Goal: Transaction & Acquisition: Purchase product/service

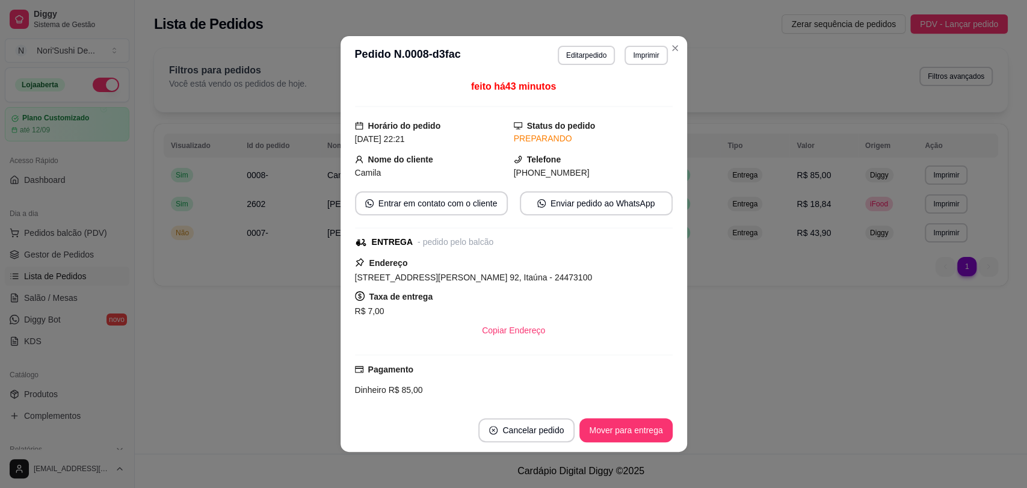
scroll to position [231, 0]
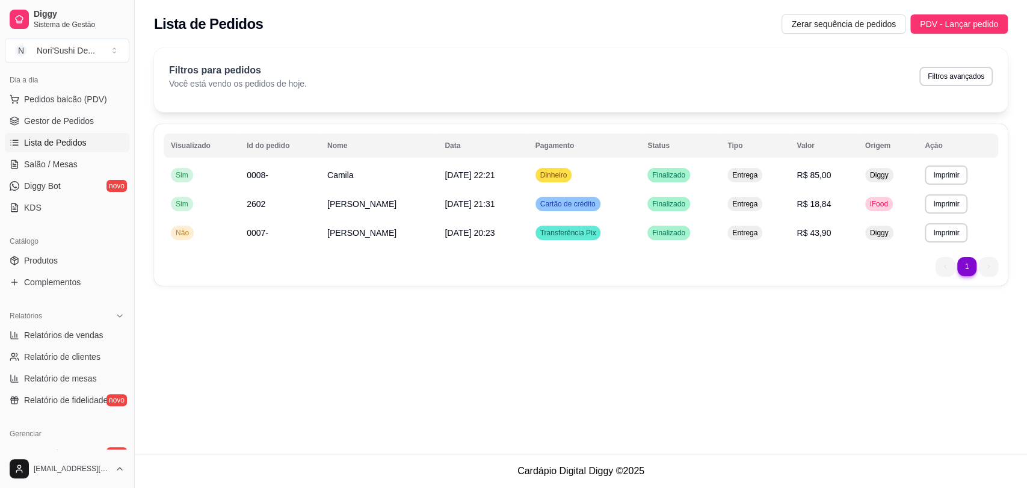
click at [274, 382] on div "**********" at bounding box center [581, 226] width 892 height 453
click at [307, 347] on div "**********" at bounding box center [581, 226] width 892 height 453
drag, startPoint x: 329, startPoint y: 352, endPoint x: 247, endPoint y: 315, distance: 90.1
click at [327, 350] on div "**********" at bounding box center [581, 226] width 892 height 453
click at [82, 96] on span "Pedidos balcão (PDV)" at bounding box center [65, 99] width 83 height 12
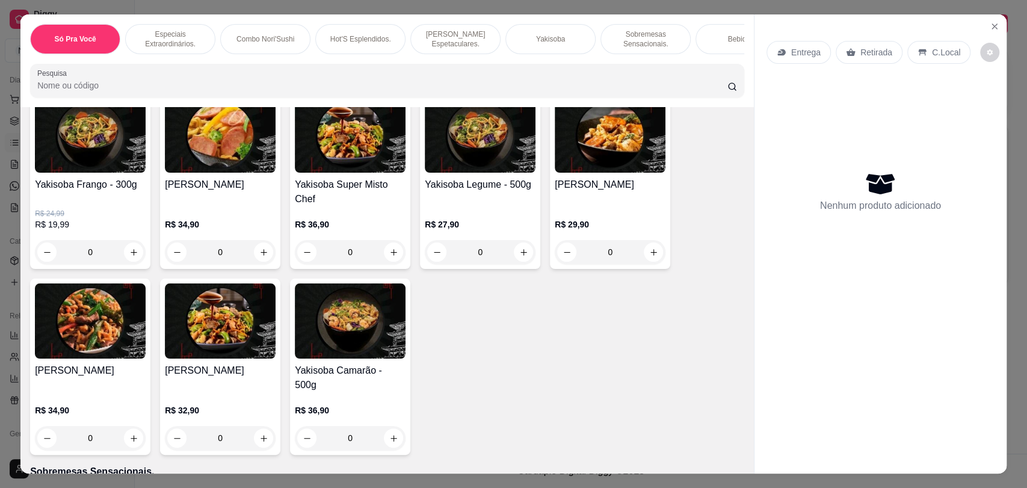
scroll to position [2205, 0]
click at [989, 29] on icon "Close" at bounding box center [994, 27] width 10 height 10
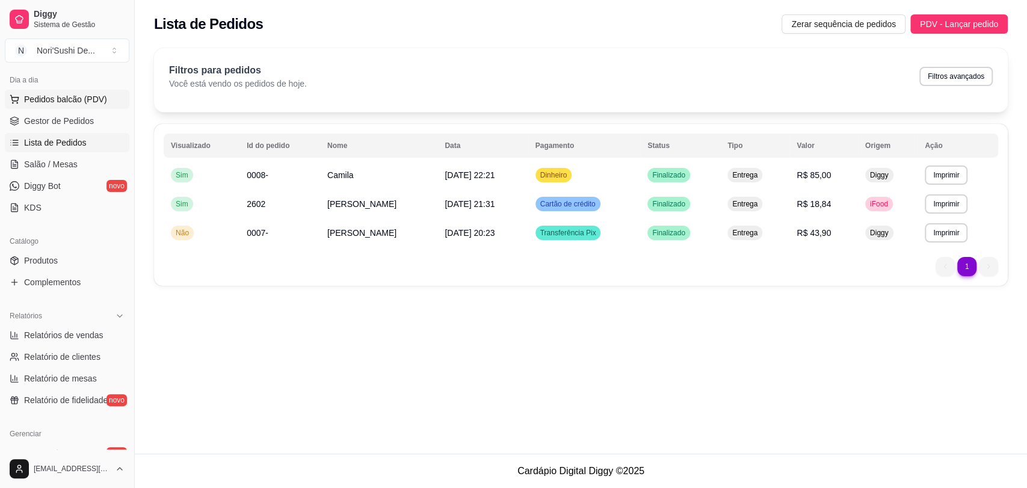
click at [76, 101] on span "Pedidos balcão (PDV)" at bounding box center [65, 99] width 83 height 12
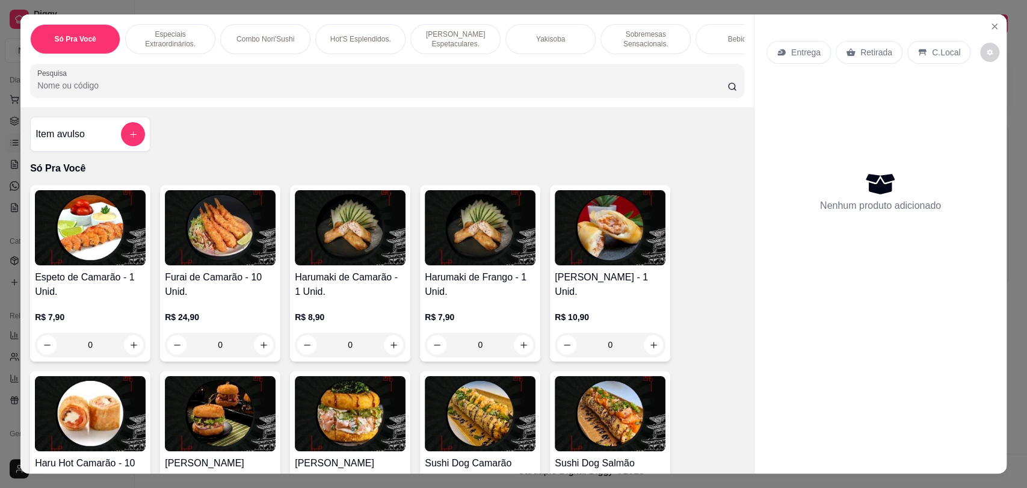
click at [552, 42] on p "Yakisoba" at bounding box center [550, 39] width 29 height 10
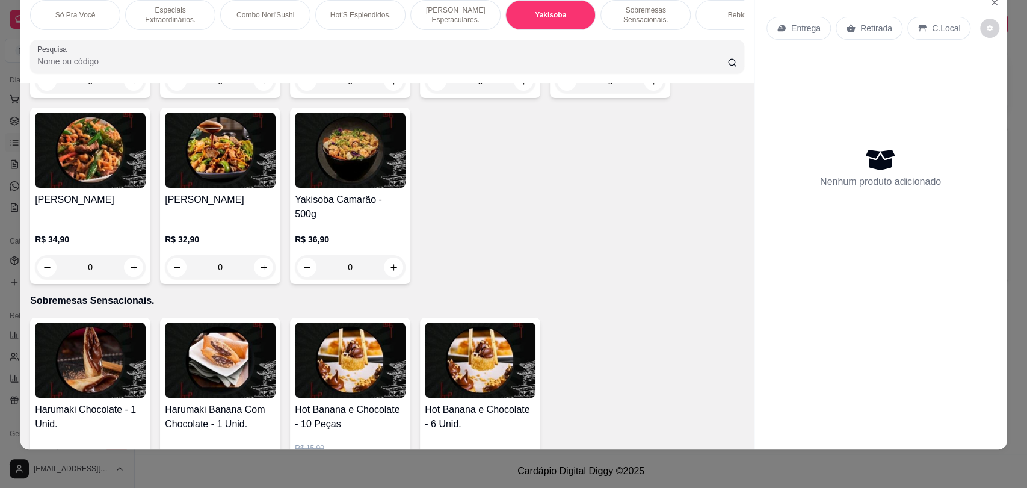
scroll to position [2352, 0]
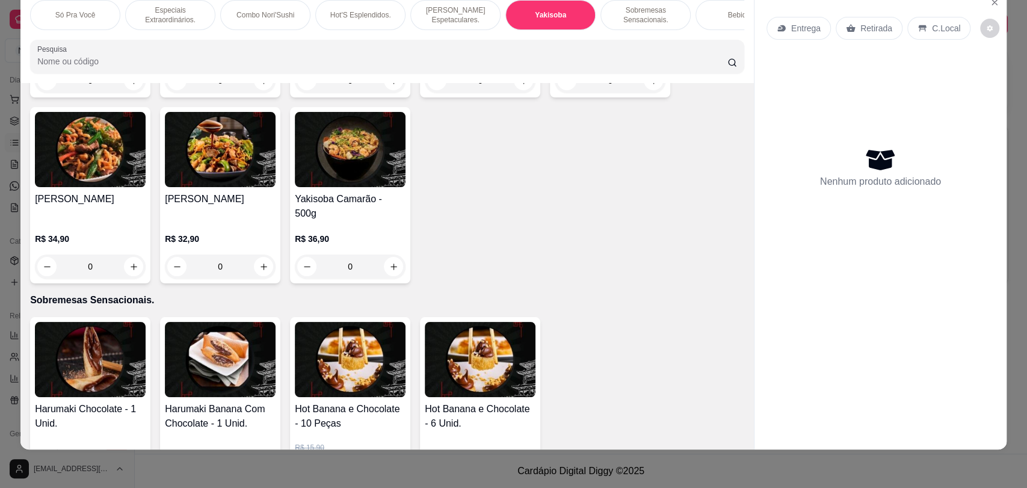
click at [82, 152] on img at bounding box center [90, 149] width 111 height 75
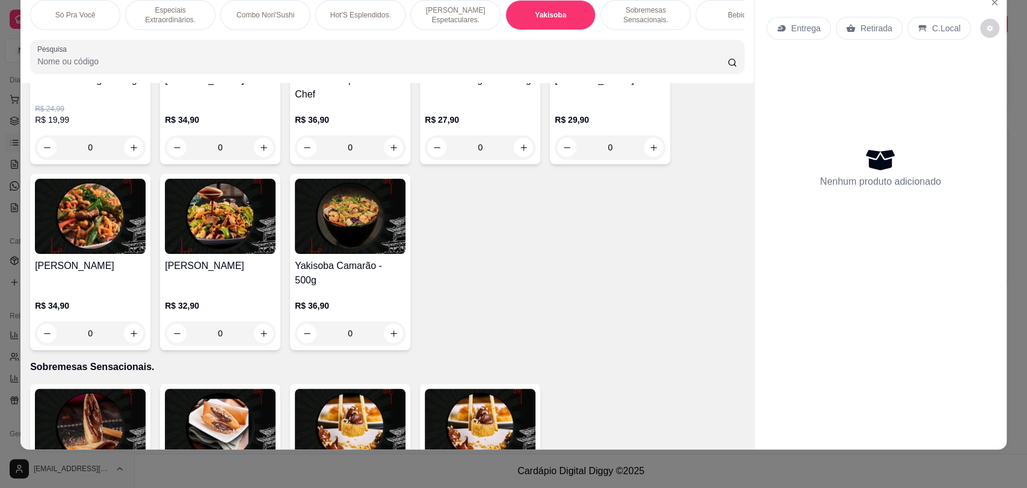
scroll to position [2218, 0]
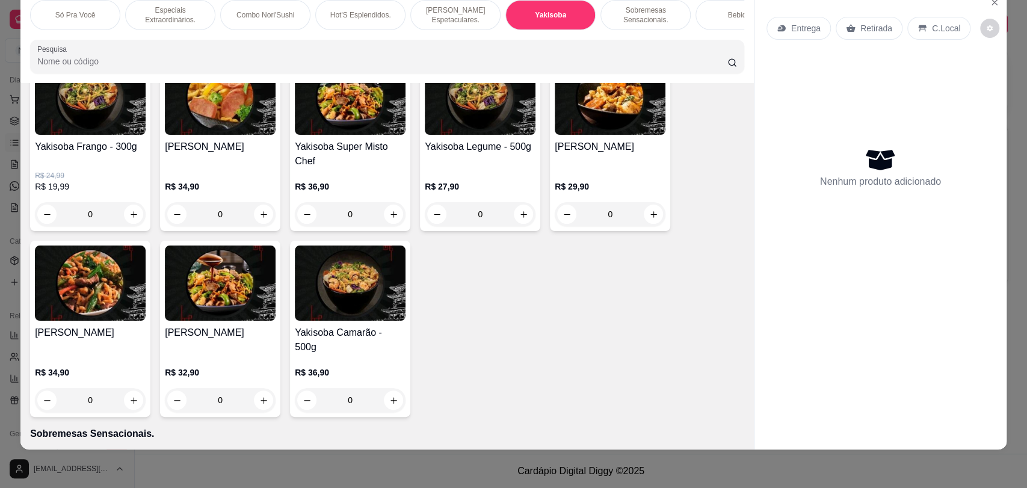
click at [332, 301] on img at bounding box center [350, 282] width 111 height 75
click at [176, 253] on img at bounding box center [220, 282] width 111 height 75
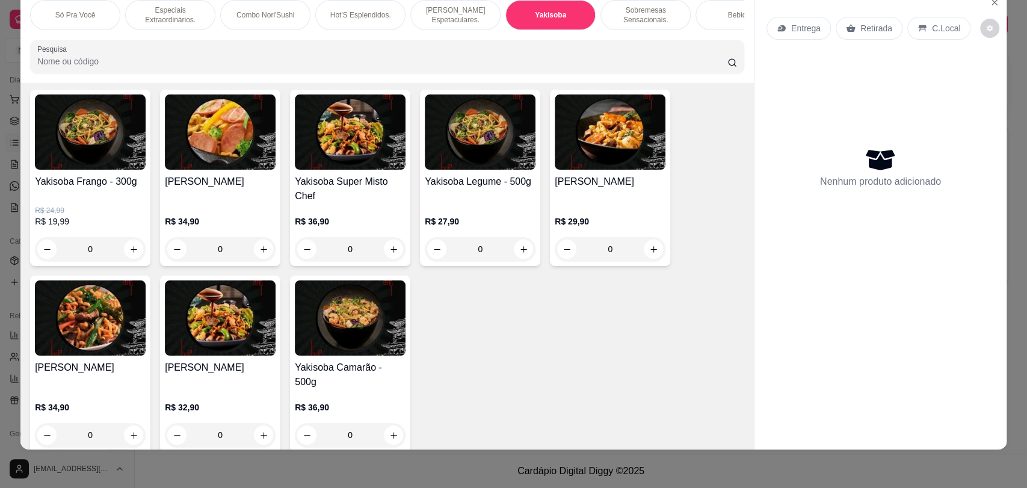
scroll to position [2151, 0]
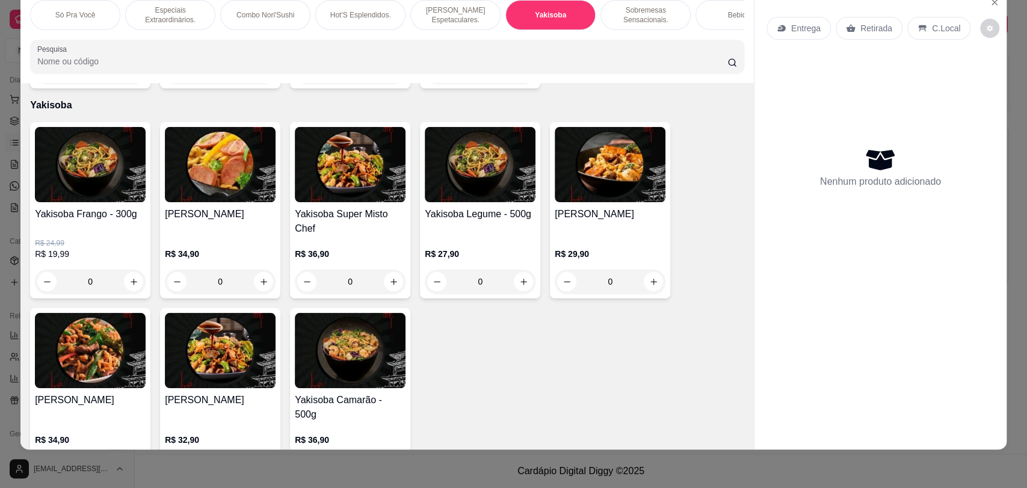
click at [577, 185] on img at bounding box center [610, 164] width 111 height 75
click at [352, 172] on img at bounding box center [350, 164] width 111 height 75
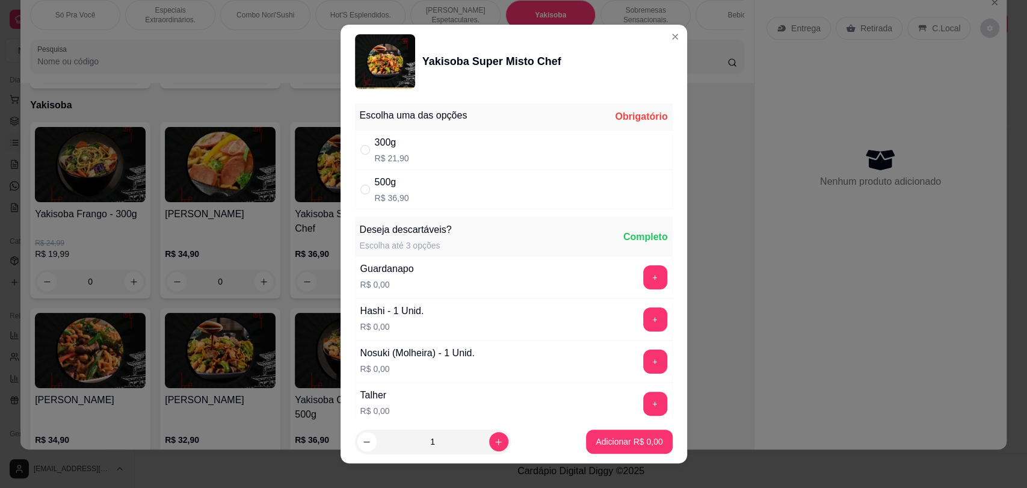
click at [374, 73] on img at bounding box center [385, 61] width 60 height 55
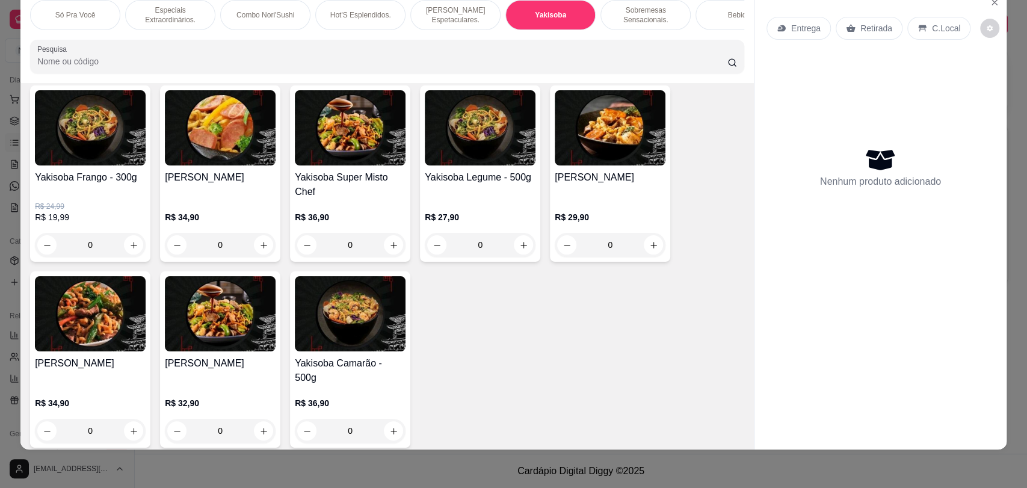
scroll to position [2218, 0]
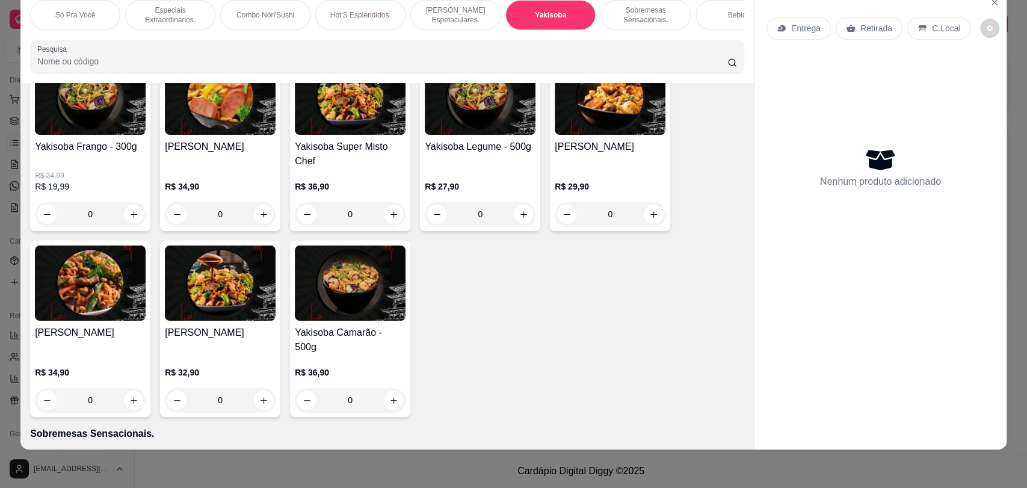
click at [229, 306] on img at bounding box center [220, 282] width 111 height 75
click at [76, 19] on p "Só Pra Você" at bounding box center [75, 15] width 40 height 10
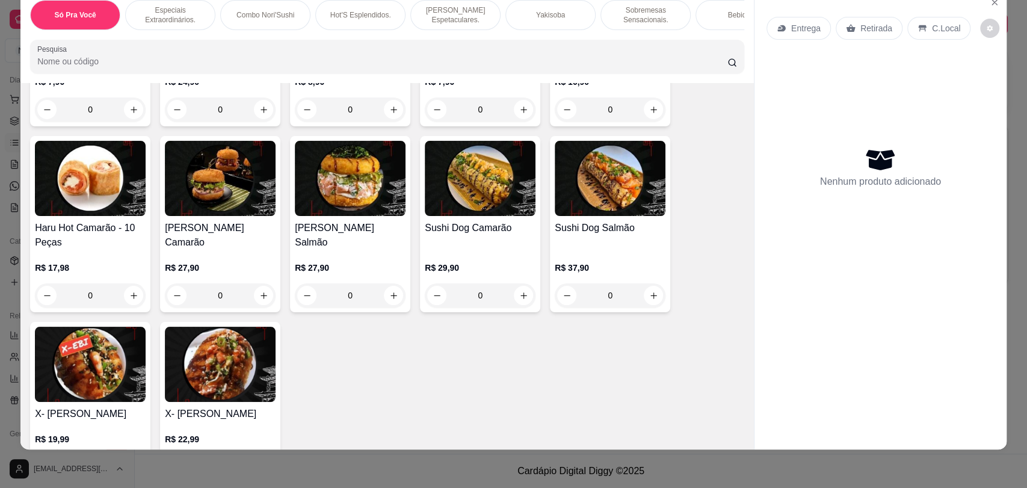
scroll to position [254, 0]
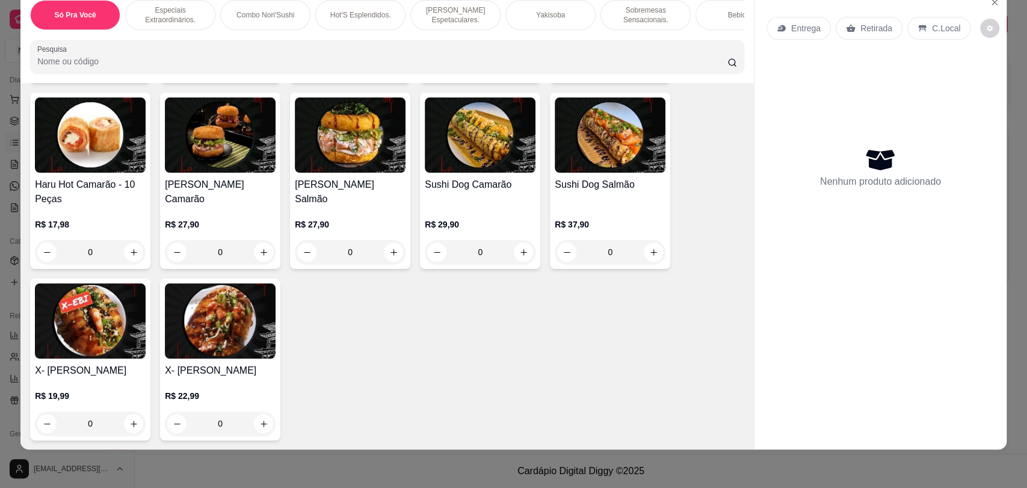
click at [480, 163] on img at bounding box center [480, 134] width 111 height 75
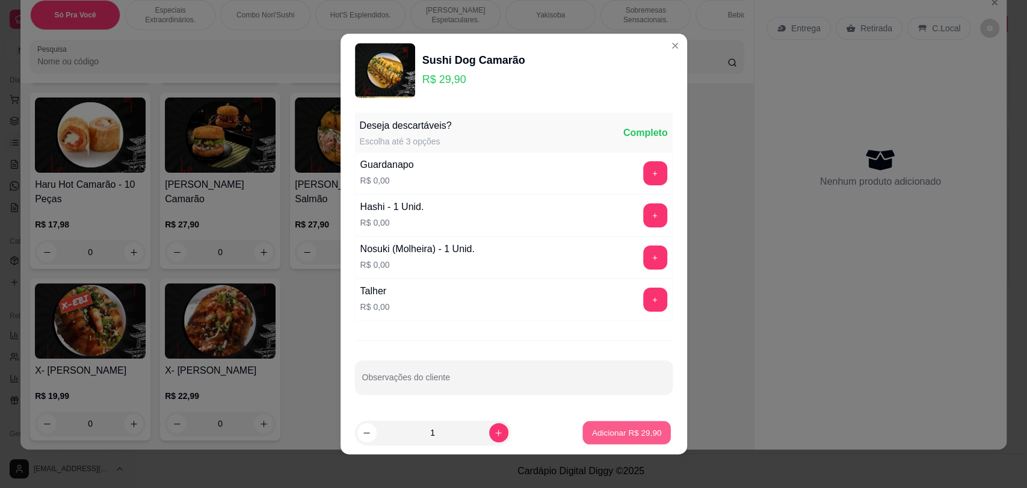
click at [613, 431] on p "Adicionar R$ 29,90" at bounding box center [627, 432] width 70 height 11
type input "1"
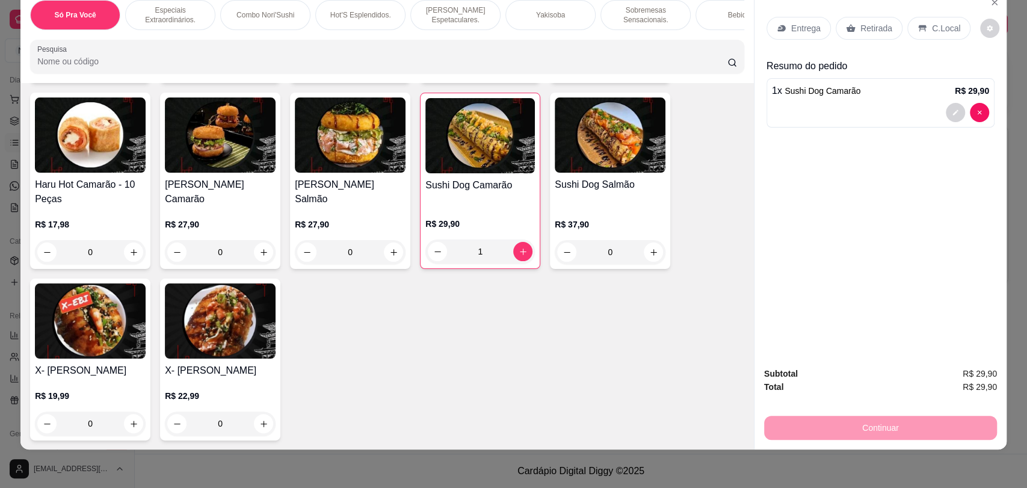
click at [361, 167] on img at bounding box center [350, 134] width 111 height 75
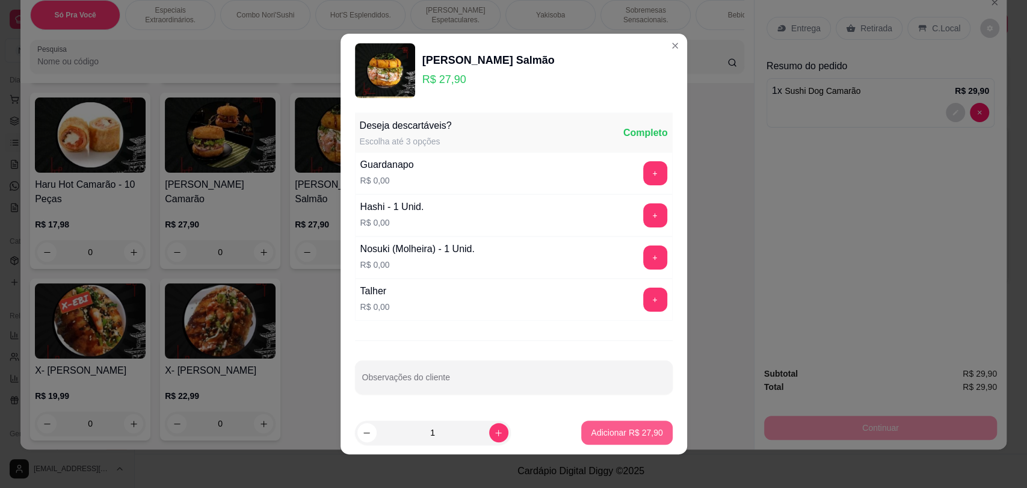
click at [591, 432] on p "Adicionar R$ 27,90" at bounding box center [627, 432] width 72 height 12
type input "1"
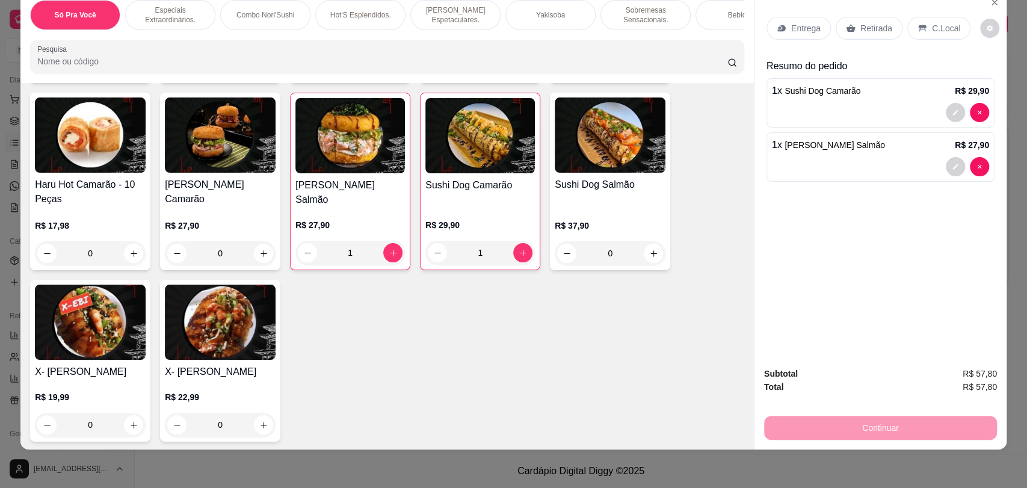
click at [529, 14] on div "Yakisoba" at bounding box center [550, 15] width 90 height 30
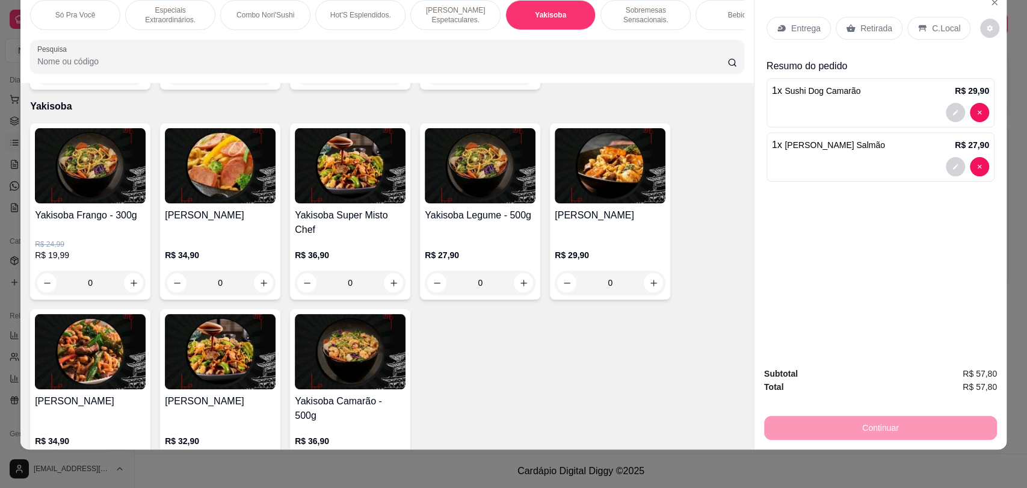
click at [192, 385] on div "Yakisoba Misto R$ 32,90 0" at bounding box center [220, 397] width 120 height 176
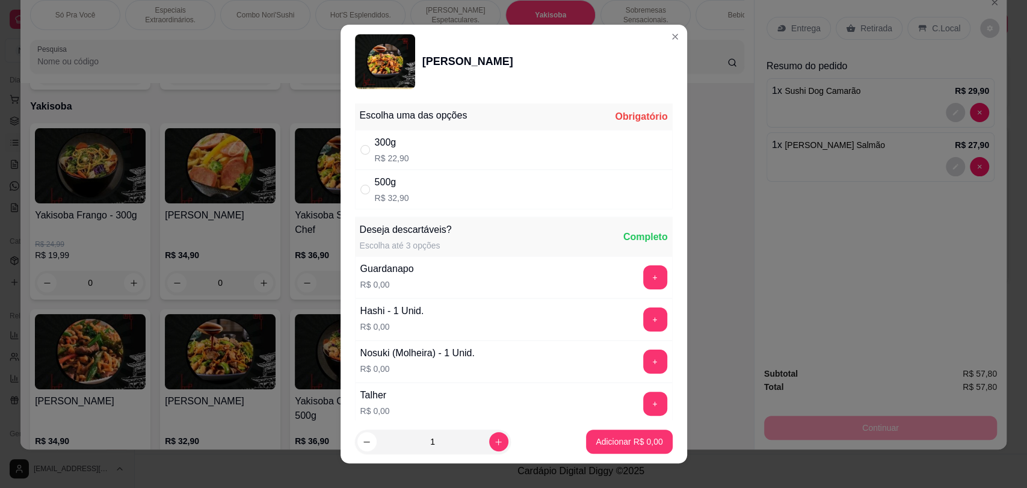
click at [403, 183] on div "500g R$ 32,90" at bounding box center [514, 190] width 318 height 40
radio input "true"
click at [627, 441] on p "Adicionar R$ 32,90" at bounding box center [627, 441] width 70 height 11
type input "1"
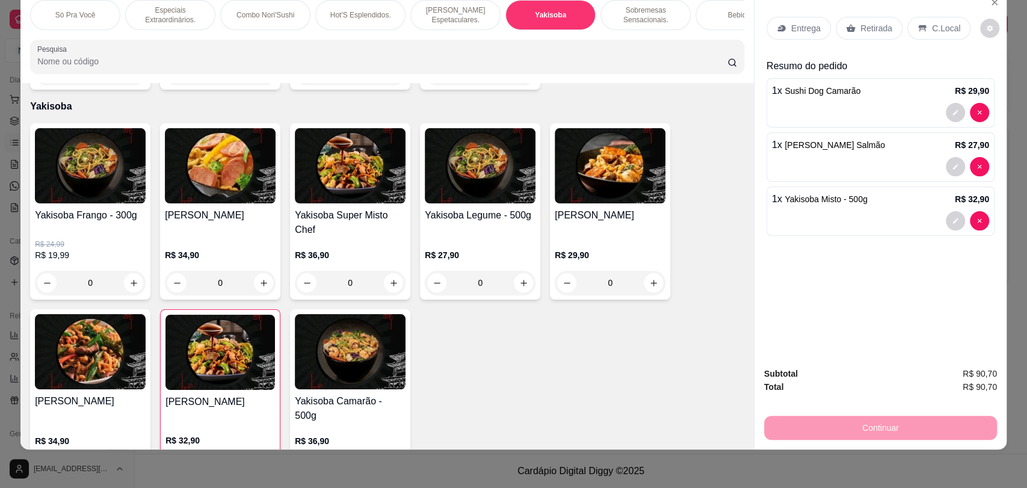
click at [798, 27] on p "Entrega" at bounding box center [805, 28] width 29 height 12
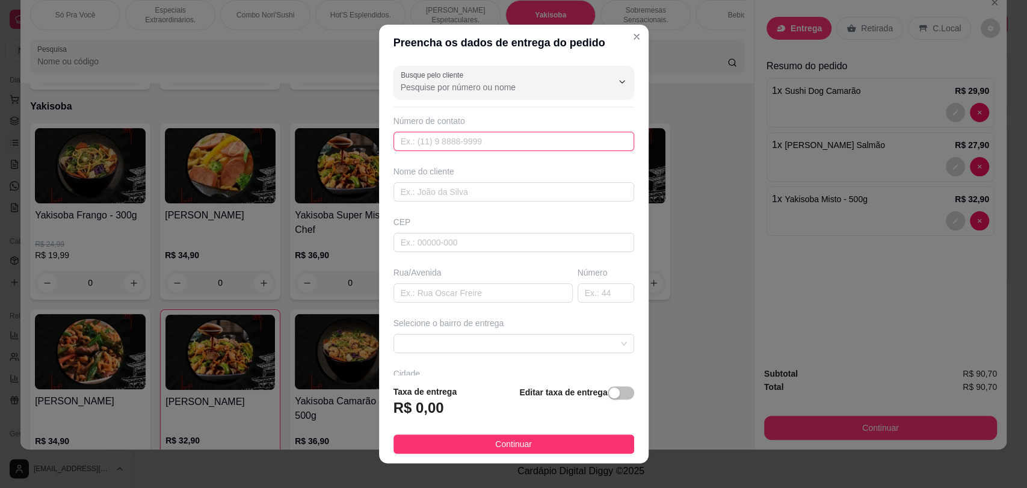
click at [472, 149] on input "text" at bounding box center [513, 141] width 241 height 19
click at [467, 201] on div "Busque pelo cliente Número de contato Nome do cliente CEP Rua/[GEOGRAPHIC_DATA]…" at bounding box center [513, 218] width 269 height 315
click at [473, 191] on input "text" at bounding box center [513, 191] width 241 height 19
paste input "[PERSON_NAME]"
type input "[PERSON_NAME]"
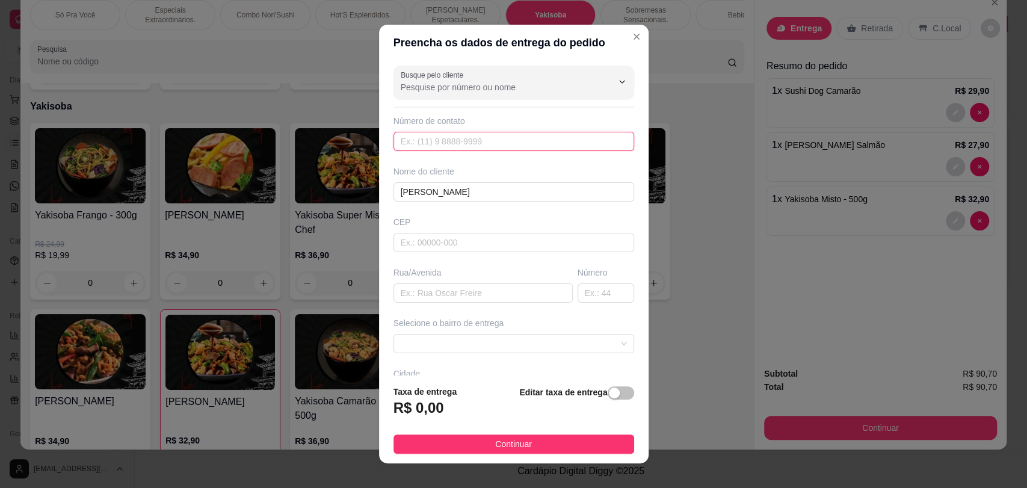
click at [423, 150] on input "text" at bounding box center [513, 141] width 241 height 19
click at [436, 143] on input "text" at bounding box center [513, 141] width 241 height 19
click at [452, 148] on input "2198507" at bounding box center [513, 141] width 241 height 19
type input "[PHONE_NUMBER]"
click at [440, 246] on input "text" at bounding box center [513, 242] width 241 height 19
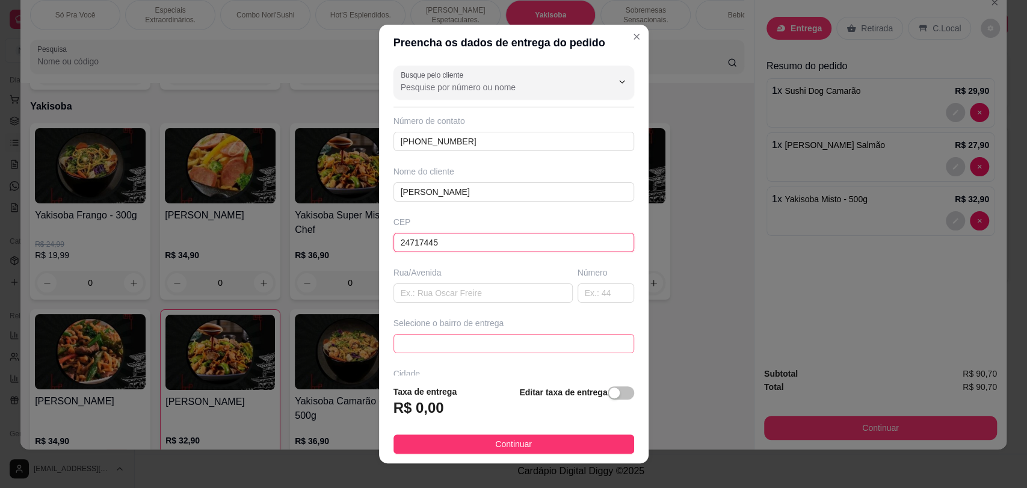
click at [464, 343] on span at bounding box center [514, 343] width 226 height 18
type input "24717445"
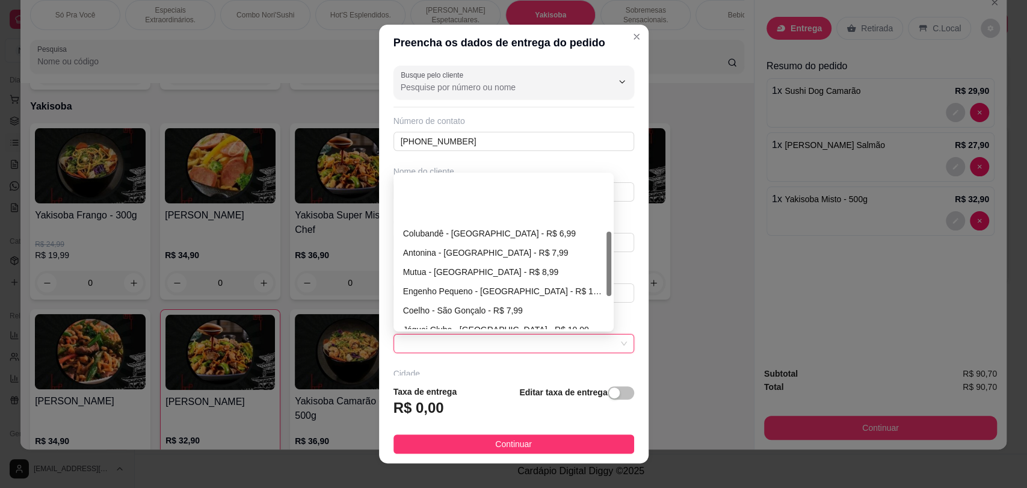
scroll to position [134, 0]
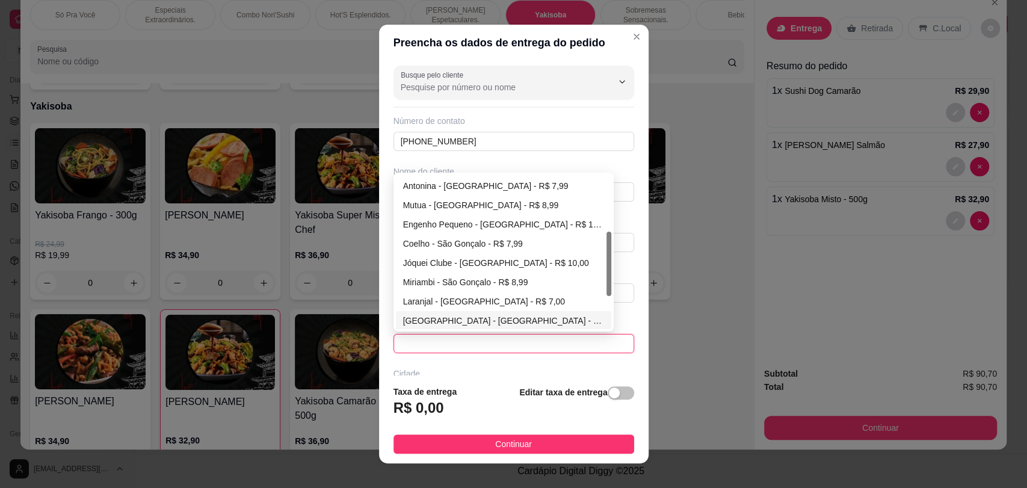
click at [482, 320] on div "[GEOGRAPHIC_DATA] - [GEOGRAPHIC_DATA] - R$ 7,00" at bounding box center [503, 320] width 201 height 13
type input "[GEOGRAPHIC_DATA]"
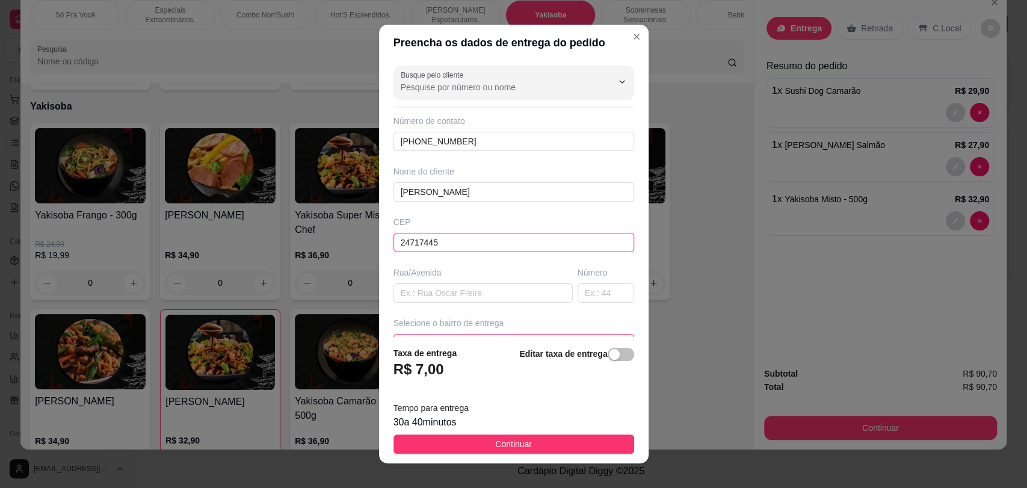
click at [461, 244] on input "24717445" at bounding box center [513, 242] width 241 height 19
click at [419, 242] on input "24717445" at bounding box center [513, 242] width 241 height 19
click at [506, 242] on input "24717445" at bounding box center [513, 242] width 241 height 19
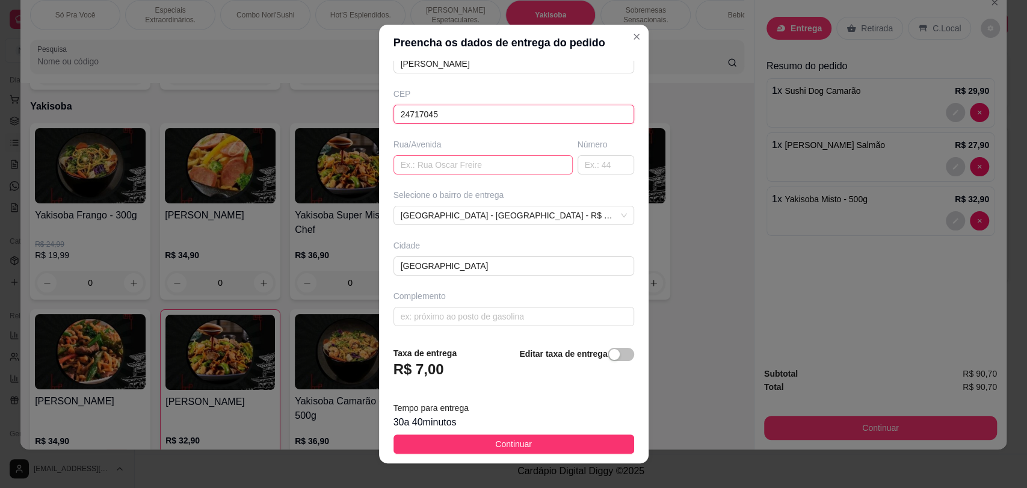
type input "24717045"
click at [444, 168] on input "text" at bounding box center [482, 164] width 179 height 19
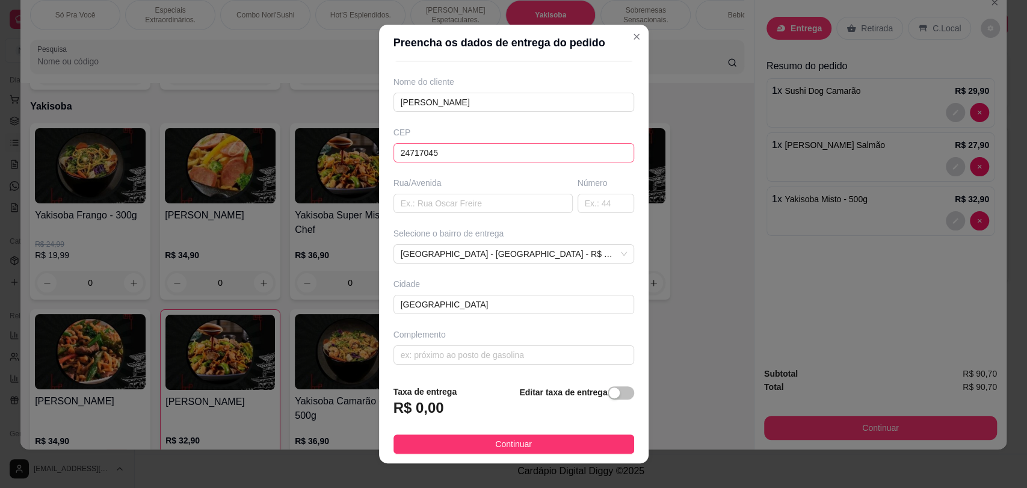
click at [447, 112] on div "Busque pelo cliente Número de contato [PHONE_NUMBER] Nome do cliente [PERSON_NA…" at bounding box center [513, 218] width 269 height 315
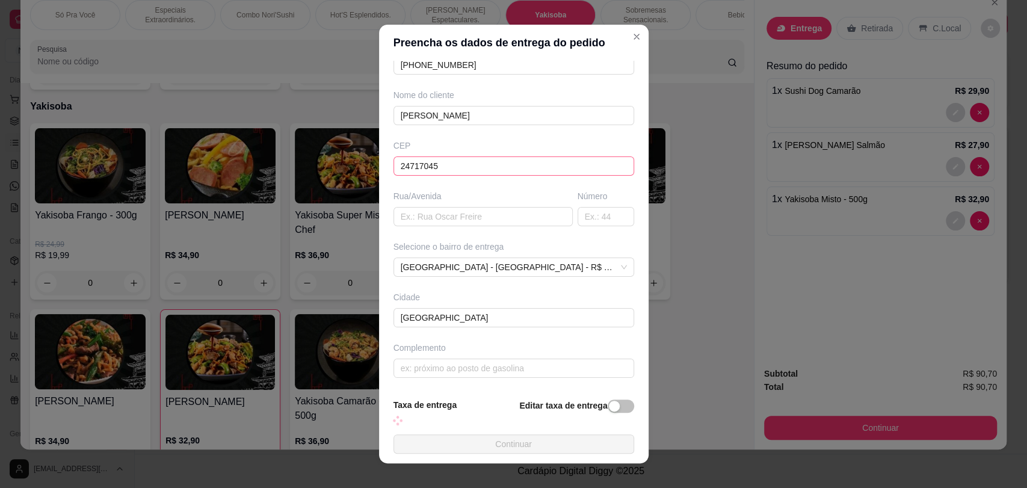
scroll to position [90, 0]
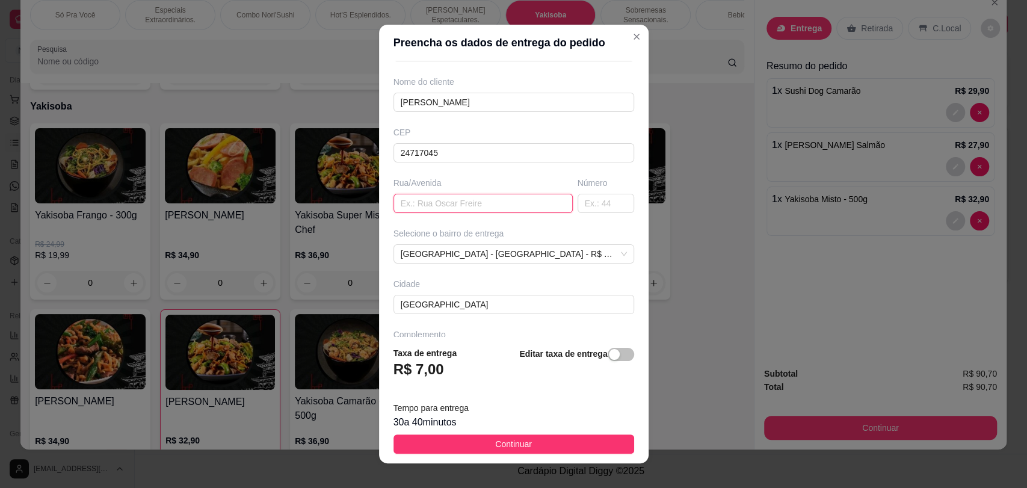
click at [466, 202] on input "text" at bounding box center [482, 203] width 179 height 19
paste input "R. [STREET_ADDRESS]"
drag, startPoint x: 437, startPoint y: 203, endPoint x: 605, endPoint y: 208, distance: 168.5
click at [605, 208] on div "Rua/[GEOGRAPHIC_DATA]. [STREET_ADDRESS]" at bounding box center [513, 195] width 245 height 36
type input "R. [PERSON_NAME]"
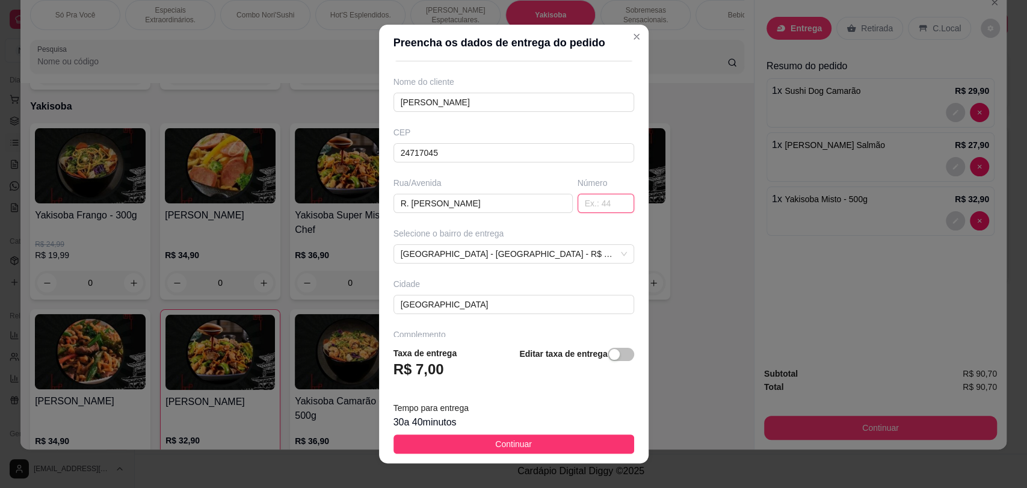
click at [577, 198] on input "text" at bounding box center [605, 203] width 57 height 19
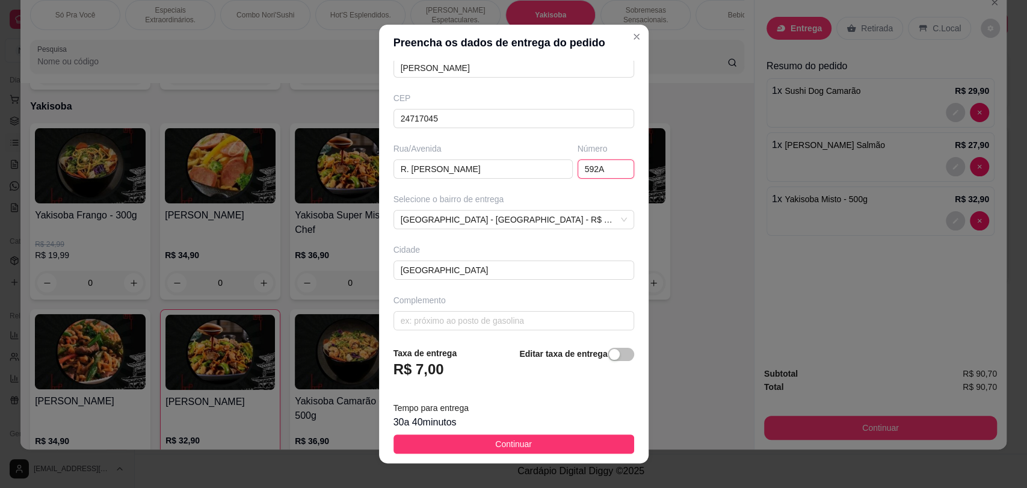
scroll to position [128, 0]
type input "592A"
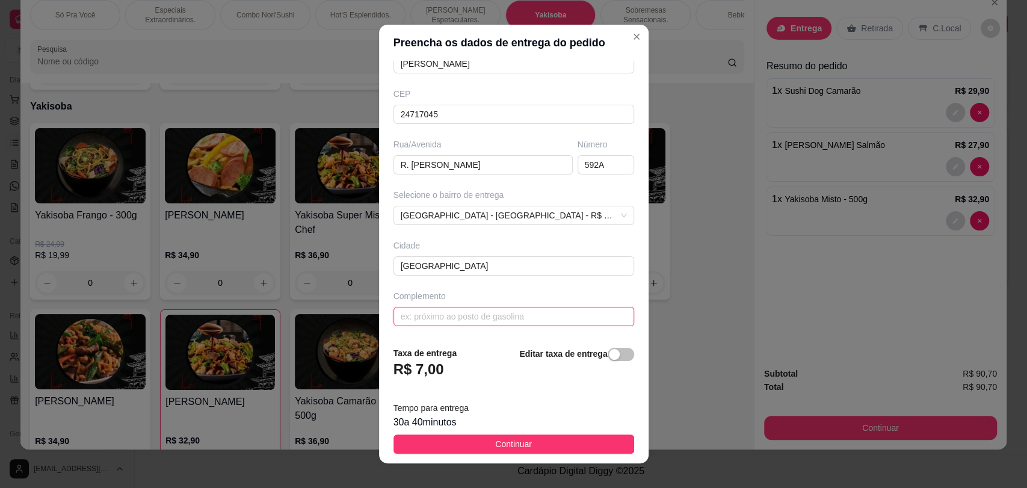
click at [454, 318] on input "text" at bounding box center [513, 316] width 241 height 19
click at [431, 309] on div "Busque pelo cliente Número de contato [PHONE_NUMBER] Nome do cliente [PERSON_NA…" at bounding box center [513, 199] width 269 height 277
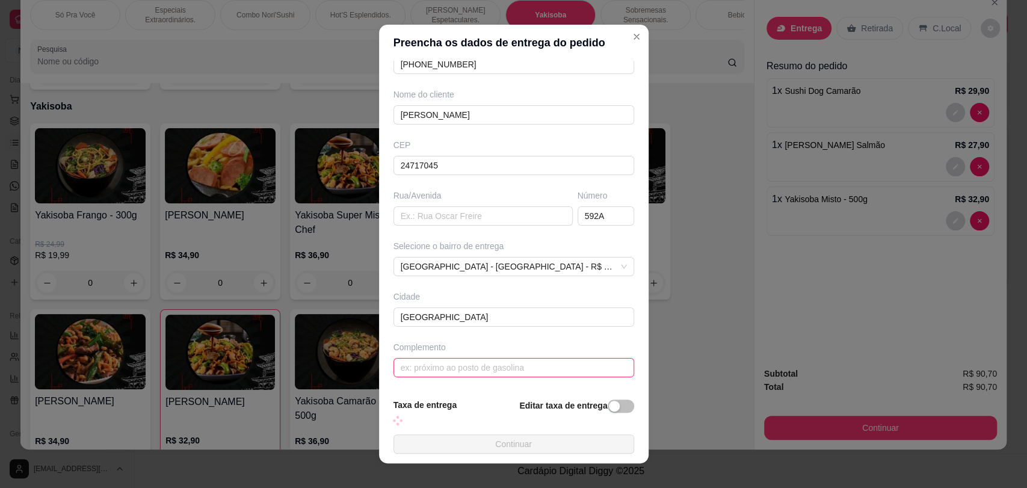
paste input "entre as [GEOGRAPHIC_DATA][PERSON_NAME] e [PERSON_NAME] 592"
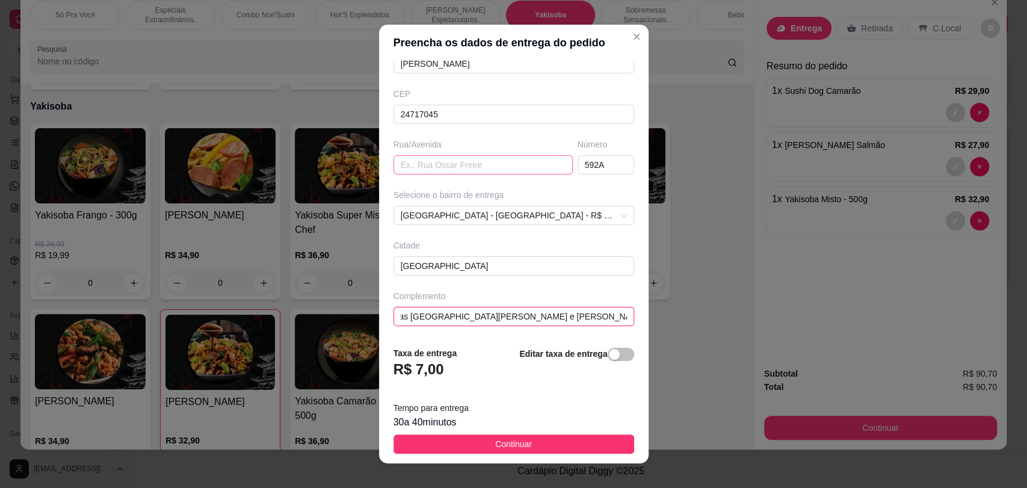
type input "entre as [GEOGRAPHIC_DATA][PERSON_NAME] e [PERSON_NAME] 592"
click at [465, 162] on input "text" at bounding box center [482, 164] width 179 height 19
paste input "R. [PERSON_NAME], 592"
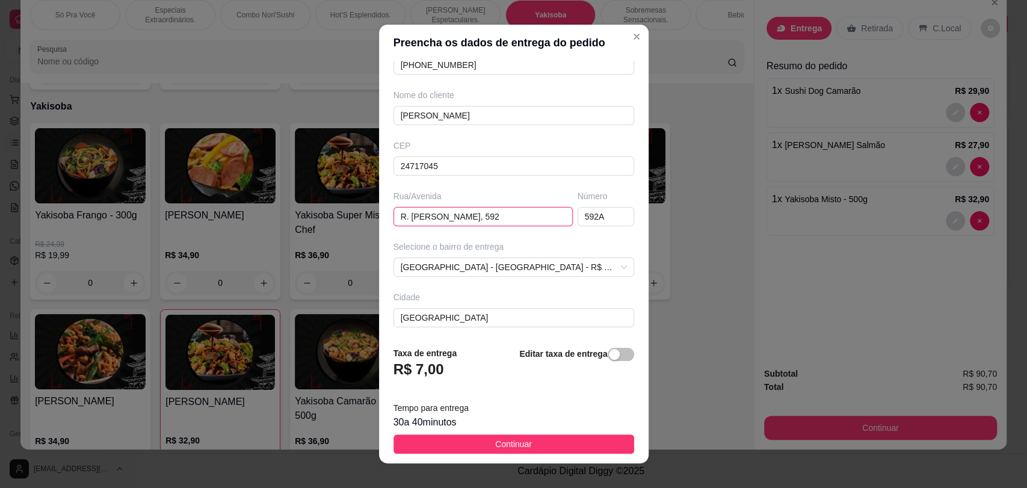
scroll to position [128, 0]
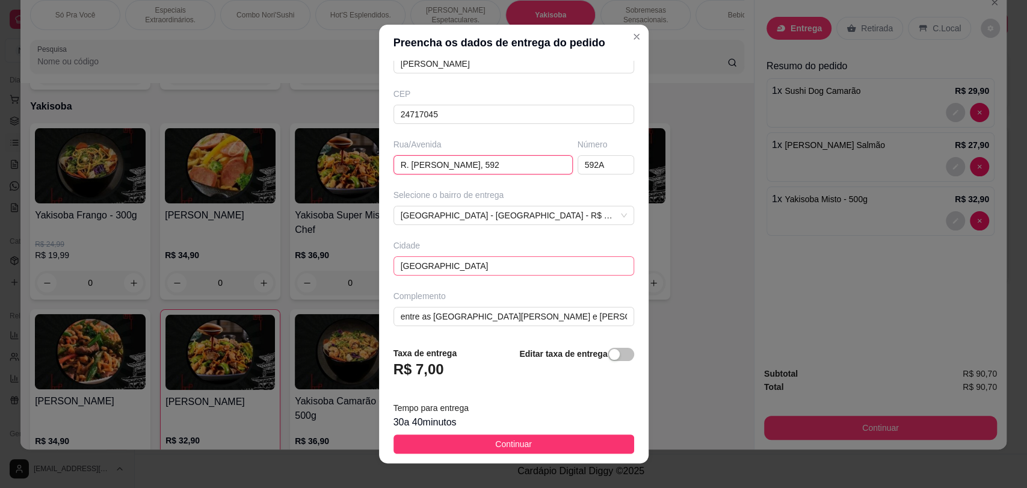
type input "R. [PERSON_NAME], 592"
click at [513, 270] on input "[GEOGRAPHIC_DATA]" at bounding box center [513, 265] width 241 height 19
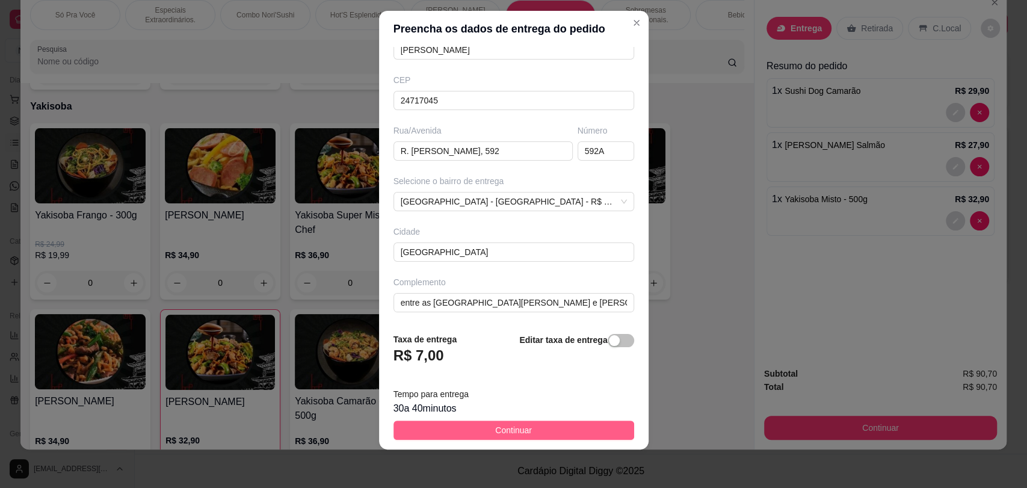
click at [550, 429] on button "Continuar" at bounding box center [513, 429] width 241 height 19
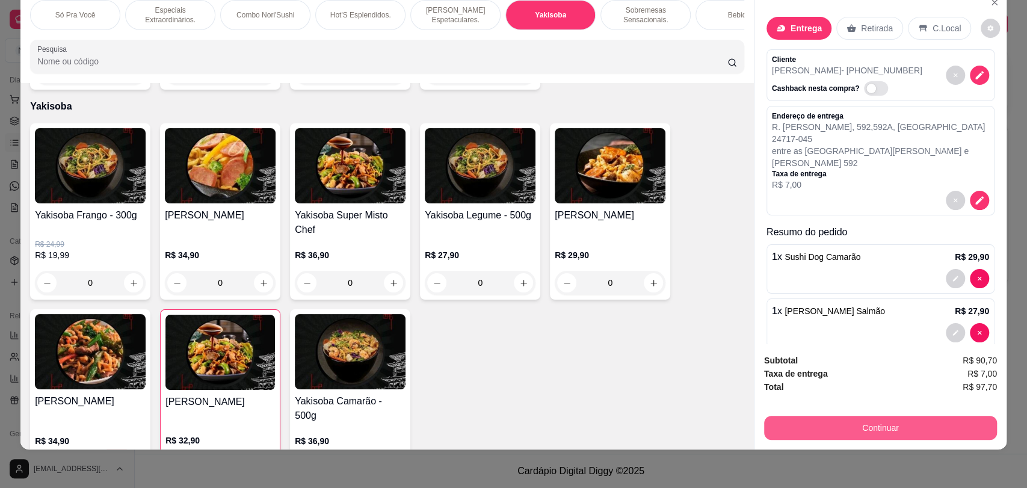
click at [881, 428] on button "Continuar" at bounding box center [880, 428] width 233 height 24
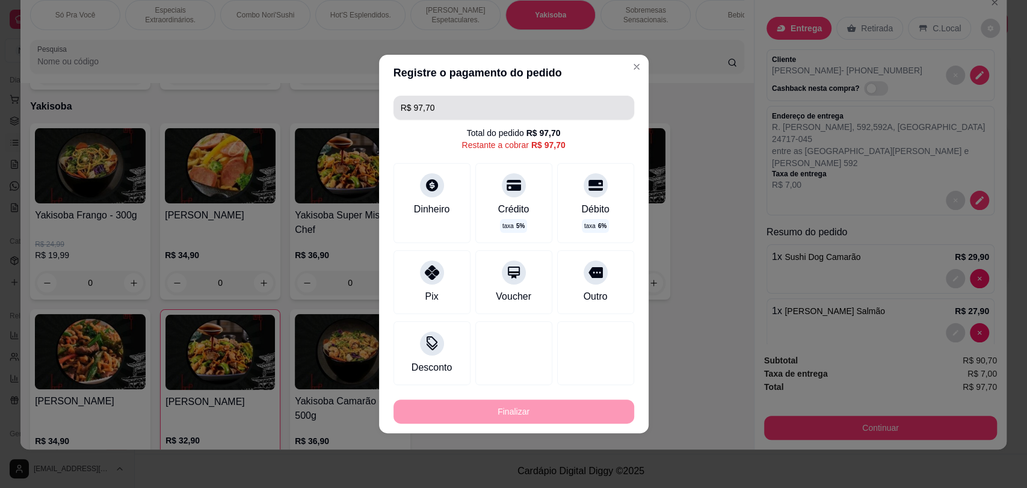
click at [518, 112] on input "R$ 97,70" at bounding box center [514, 108] width 226 height 24
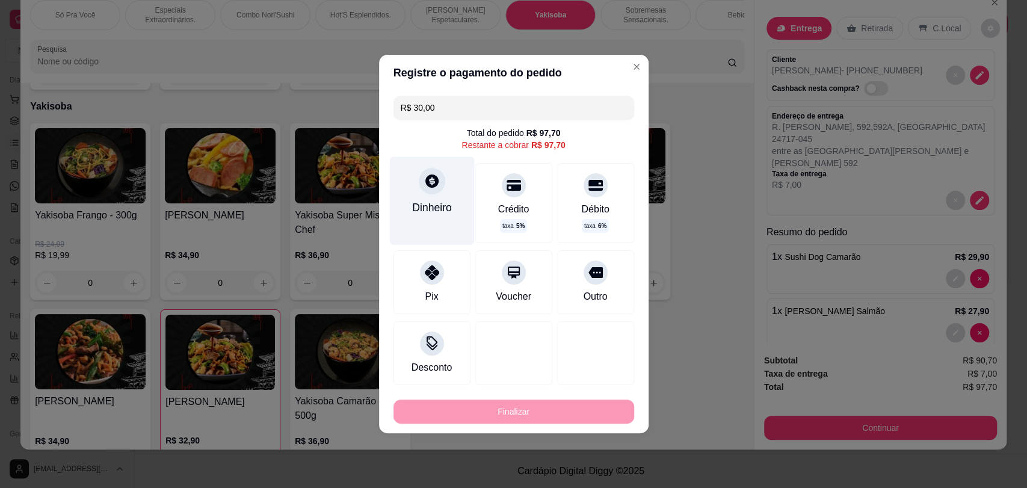
type input "R$ 30,00"
click at [426, 188] on icon at bounding box center [431, 181] width 16 height 16
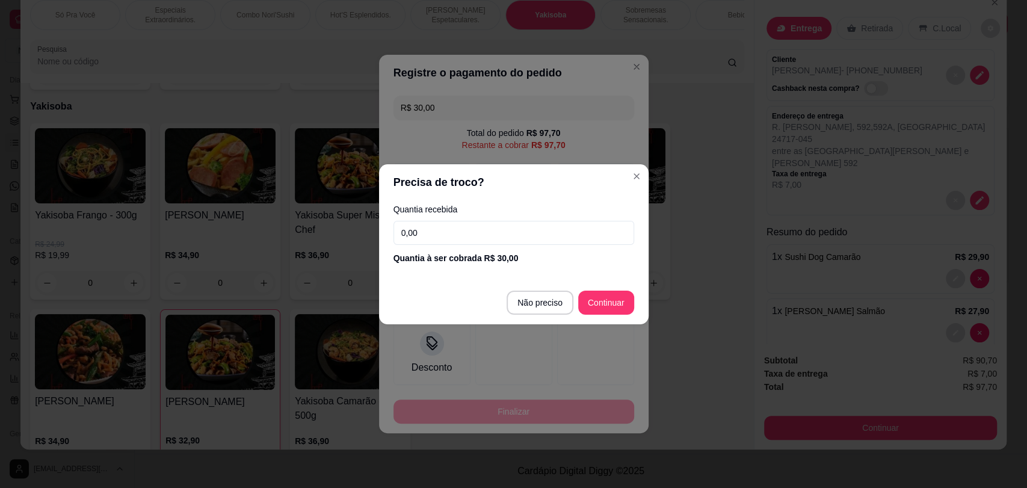
click at [473, 228] on input "0,00" at bounding box center [513, 233] width 241 height 24
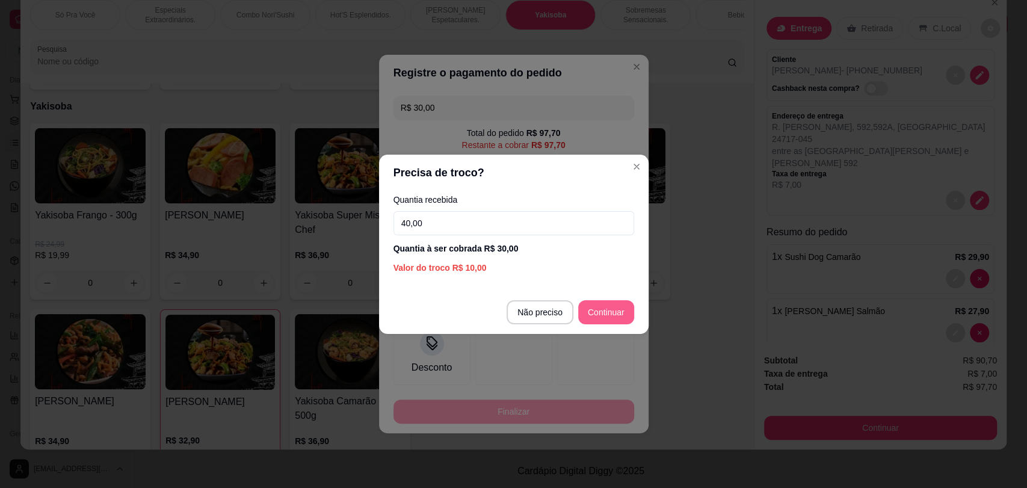
type input "40,00"
type input "R$ 67,70"
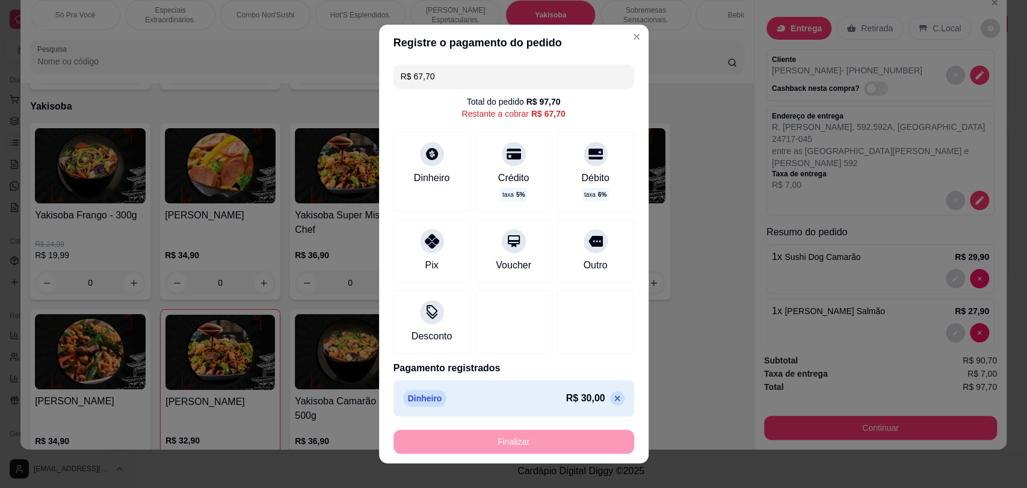
scroll to position [14, 0]
